Goal: Transaction & Acquisition: Subscribe to service/newsletter

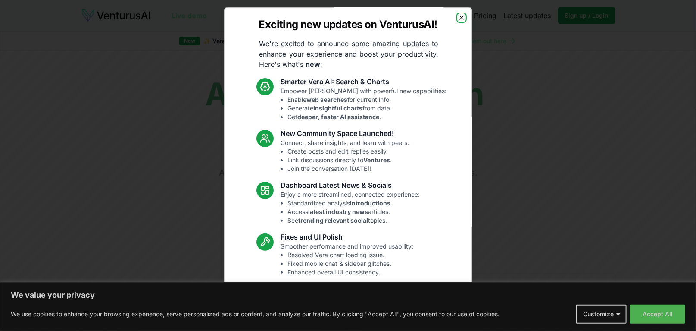
click at [465, 21] on icon "button" at bounding box center [461, 17] width 7 height 7
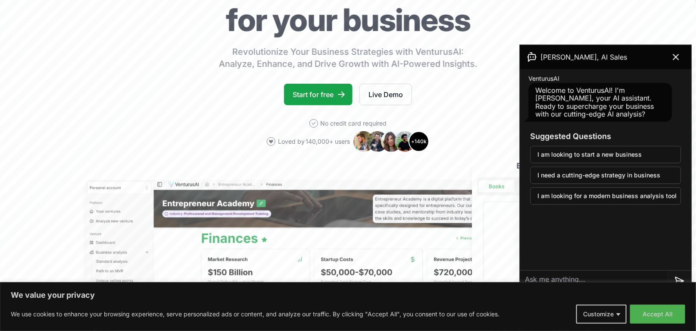
scroll to position [112, 0]
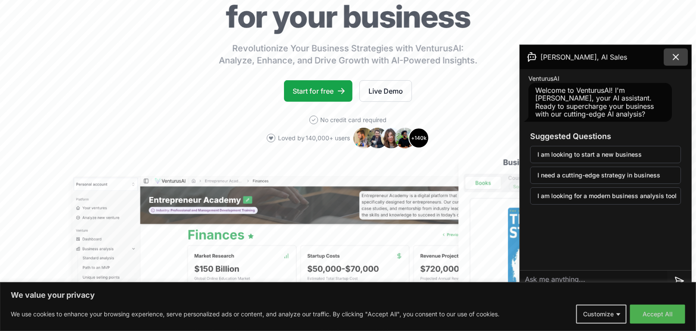
click at [674, 60] on icon at bounding box center [676, 56] width 5 height 5
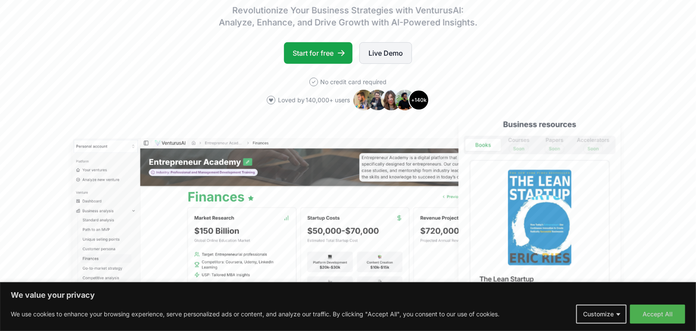
scroll to position [150, 0]
click at [385, 64] on link "Live Demo" at bounding box center [386, 54] width 53 height 22
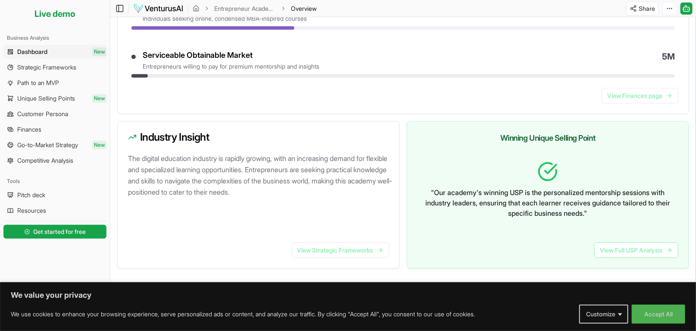
scroll to position [545, 0]
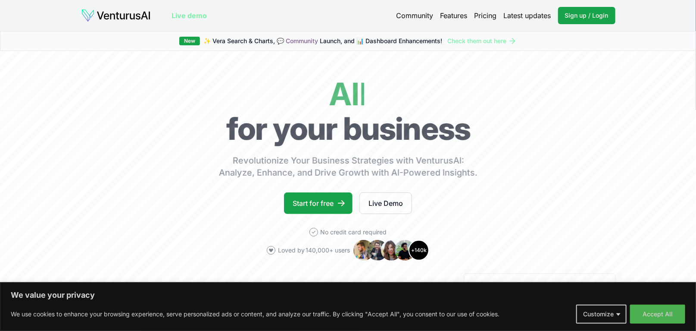
click at [475, 19] on link "Pricing" at bounding box center [486, 16] width 22 height 8
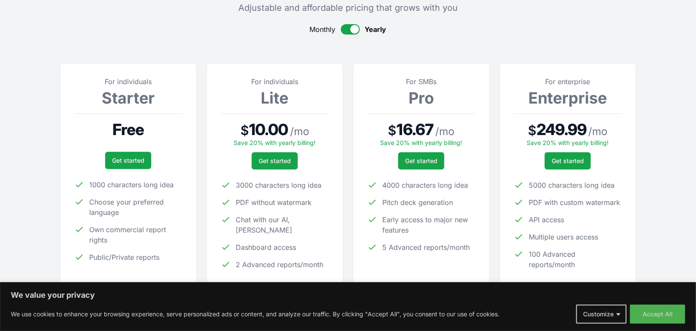
scroll to position [132, 0]
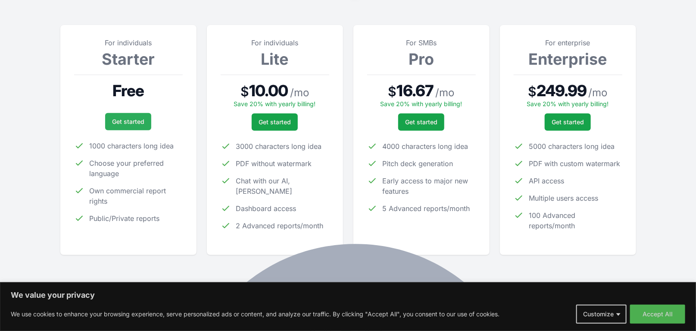
click at [123, 130] on link "Get started" at bounding box center [128, 121] width 46 height 17
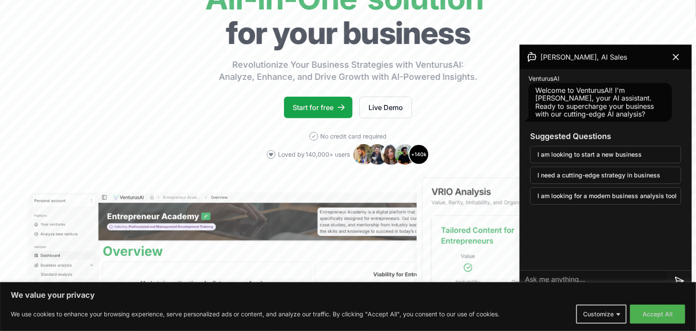
scroll to position [93, 0]
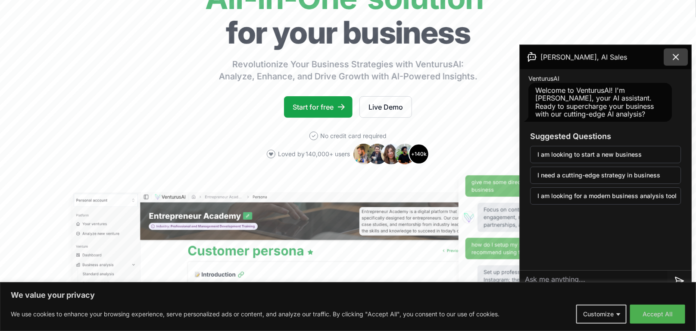
click at [675, 62] on icon at bounding box center [676, 57] width 10 height 10
